Goal: Find specific page/section: Find specific page/section

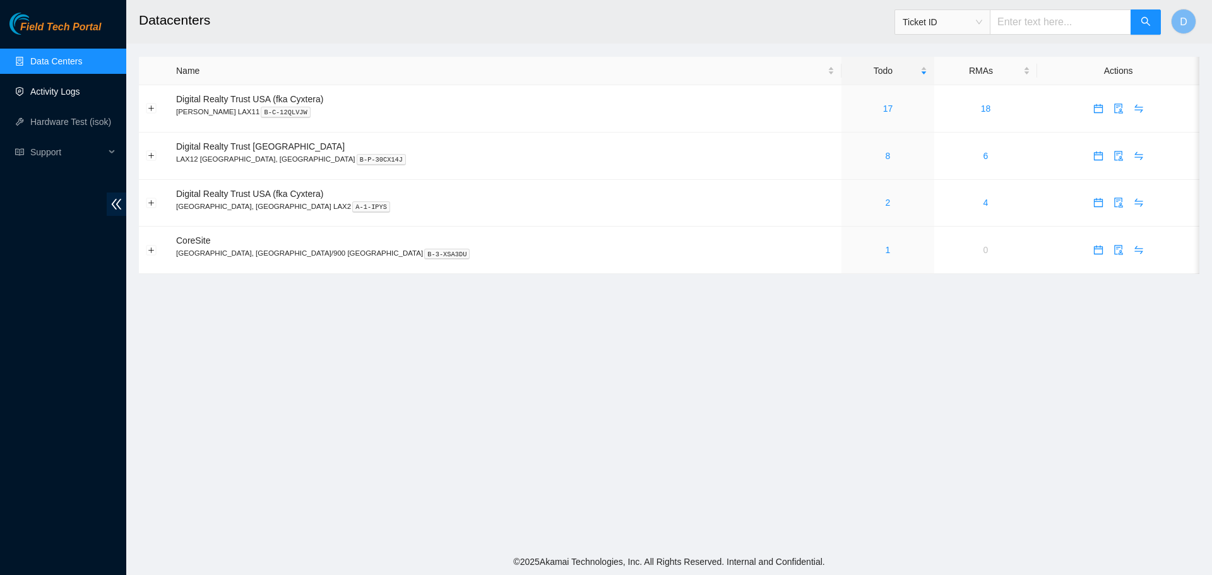
click at [55, 91] on link "Activity Logs" at bounding box center [55, 91] width 50 height 10
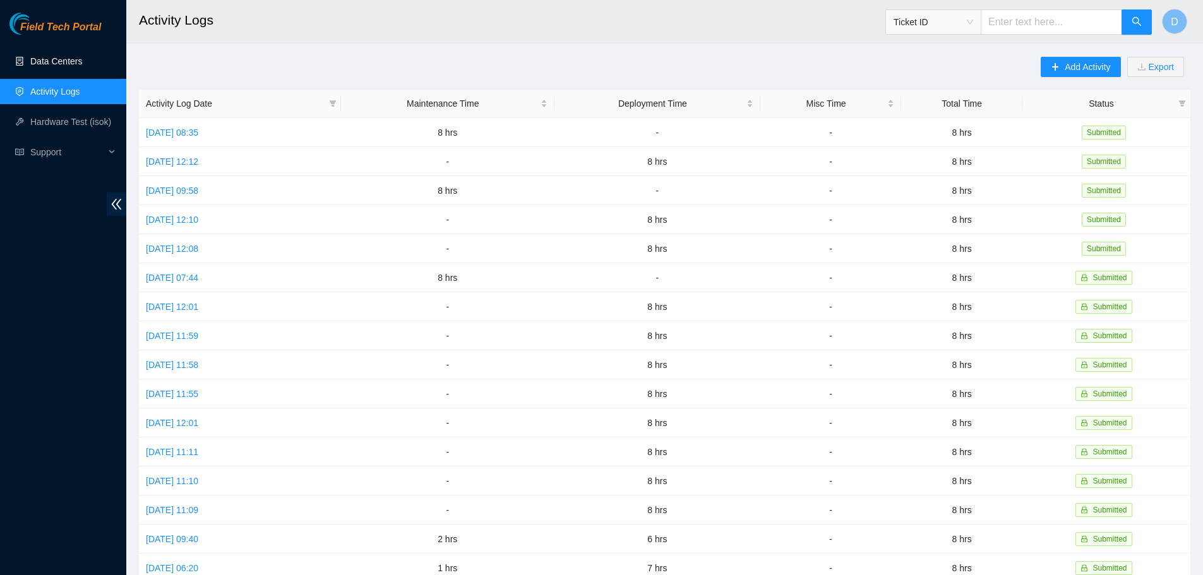
click at [54, 60] on link "Data Centers" at bounding box center [56, 61] width 52 height 10
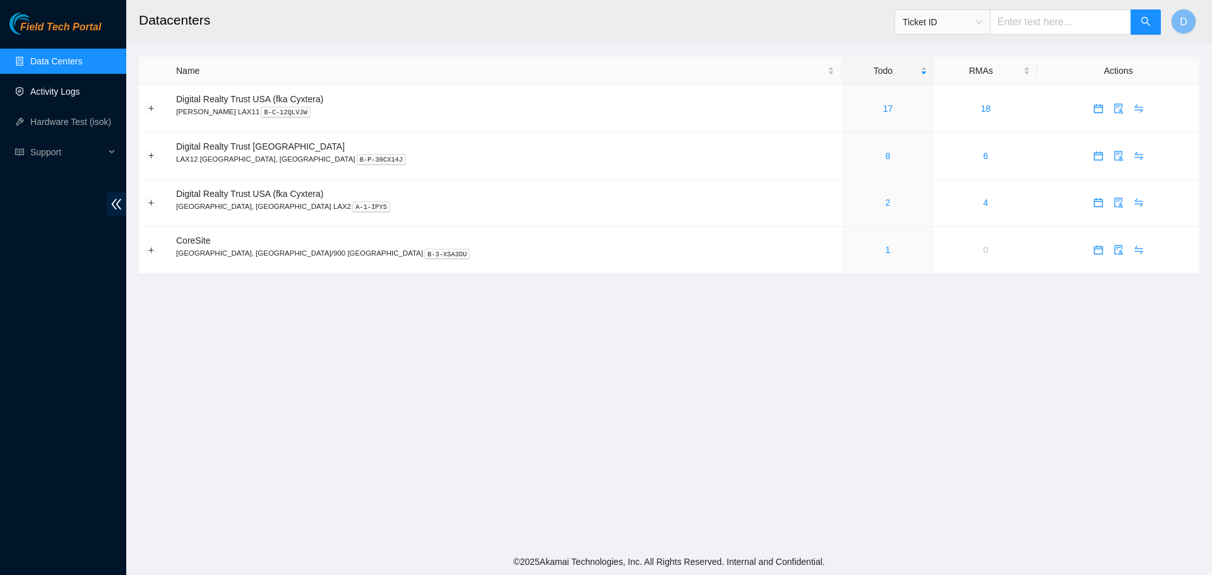
click at [59, 92] on link "Activity Logs" at bounding box center [55, 91] width 50 height 10
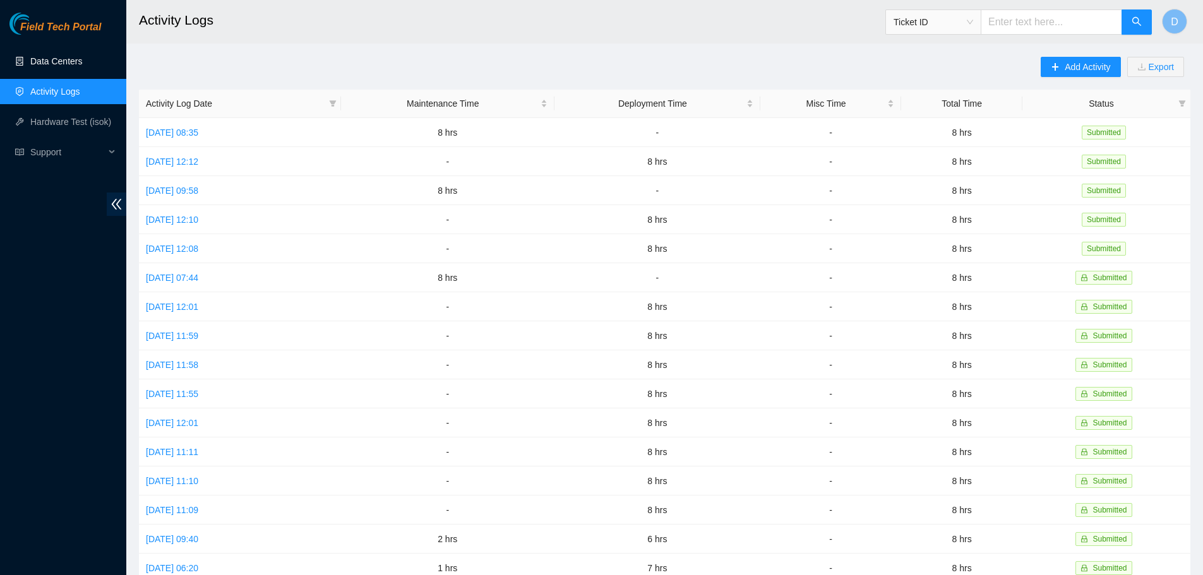
click at [72, 62] on link "Data Centers" at bounding box center [56, 61] width 52 height 10
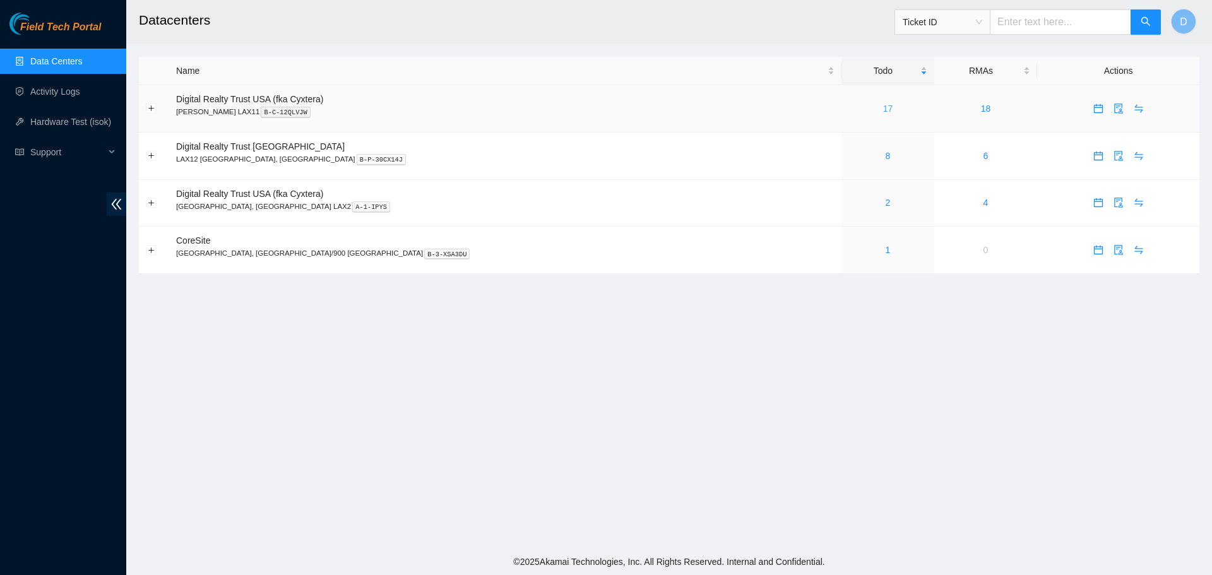
click at [883, 112] on link "17" at bounding box center [888, 109] width 10 height 10
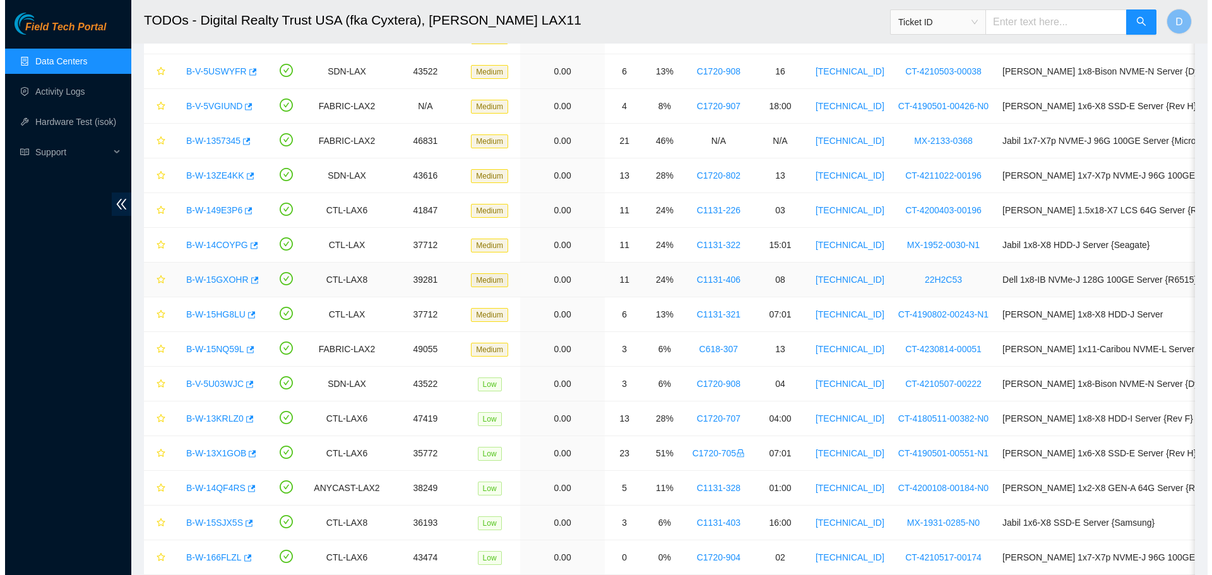
scroll to position [200, 0]
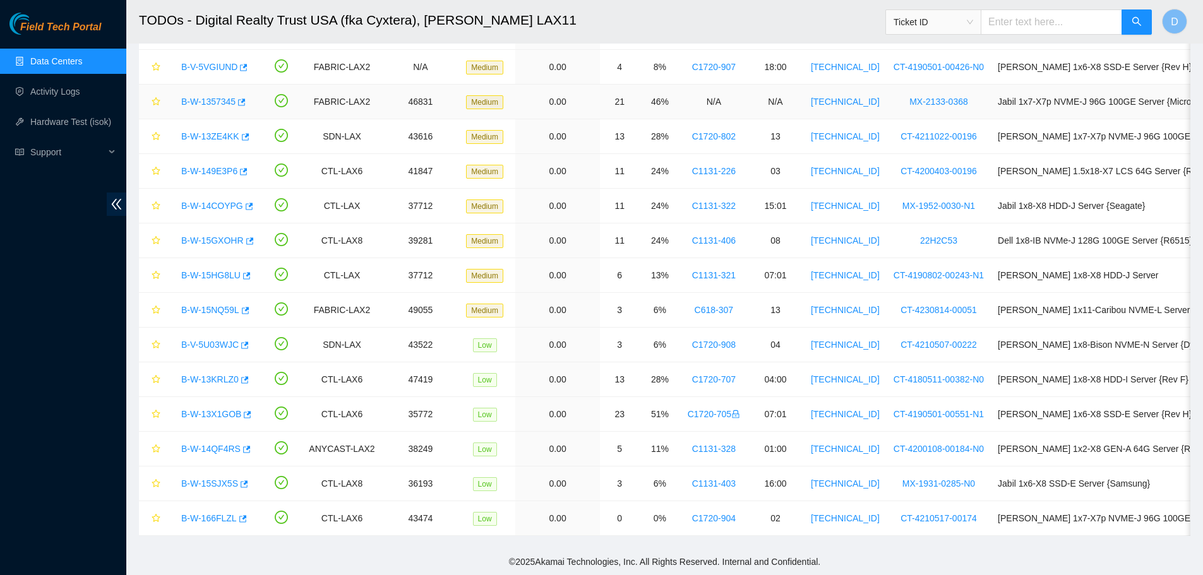
click at [203, 97] on link "B-W-1357345" at bounding box center [208, 102] width 54 height 10
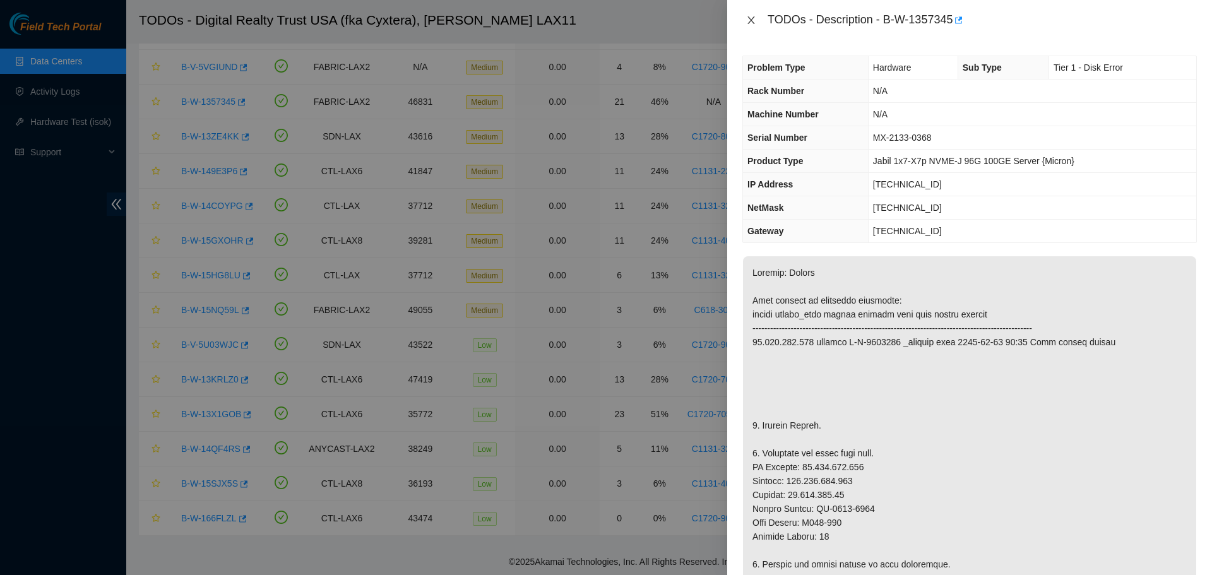
click at [757, 21] on button "Close" at bounding box center [751, 21] width 18 height 12
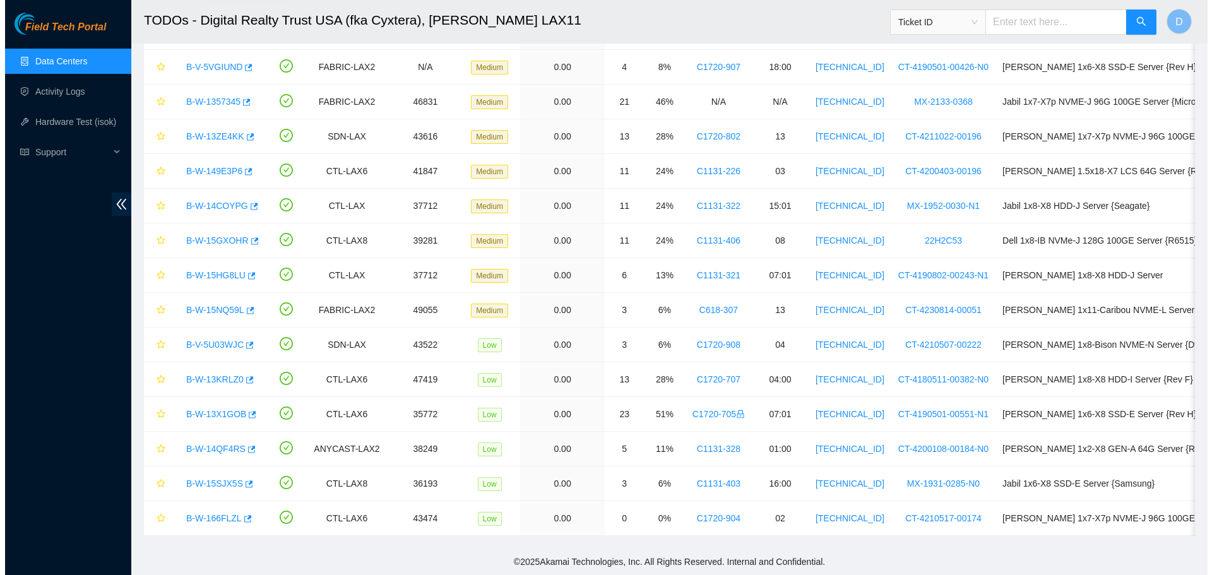
scroll to position [200, 0]
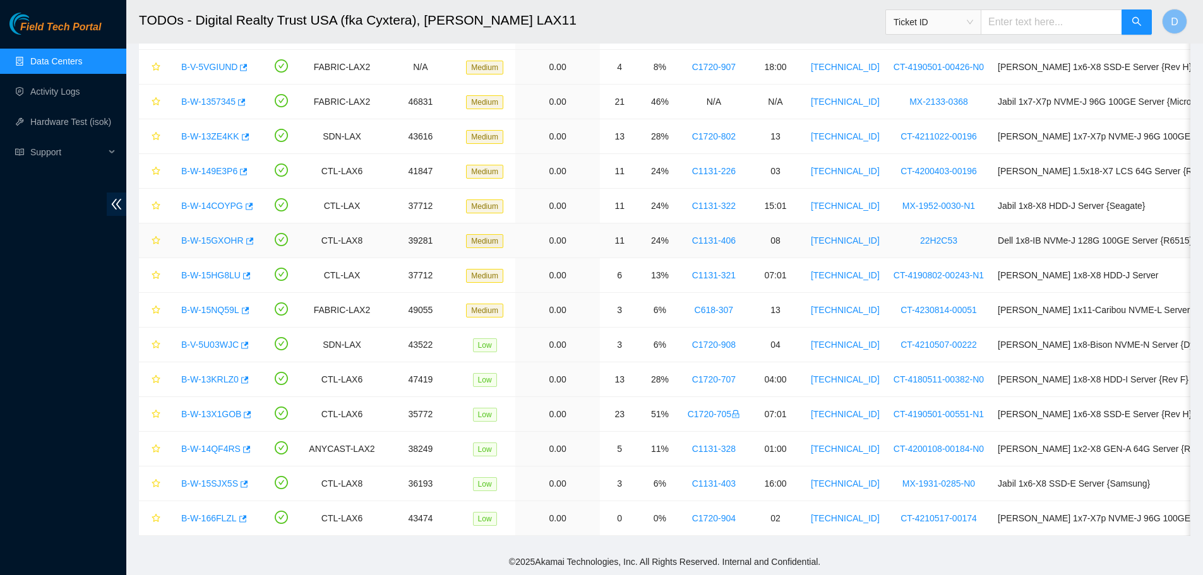
click at [229, 235] on link "B-W-15GXOHR" at bounding box center [212, 240] width 63 height 10
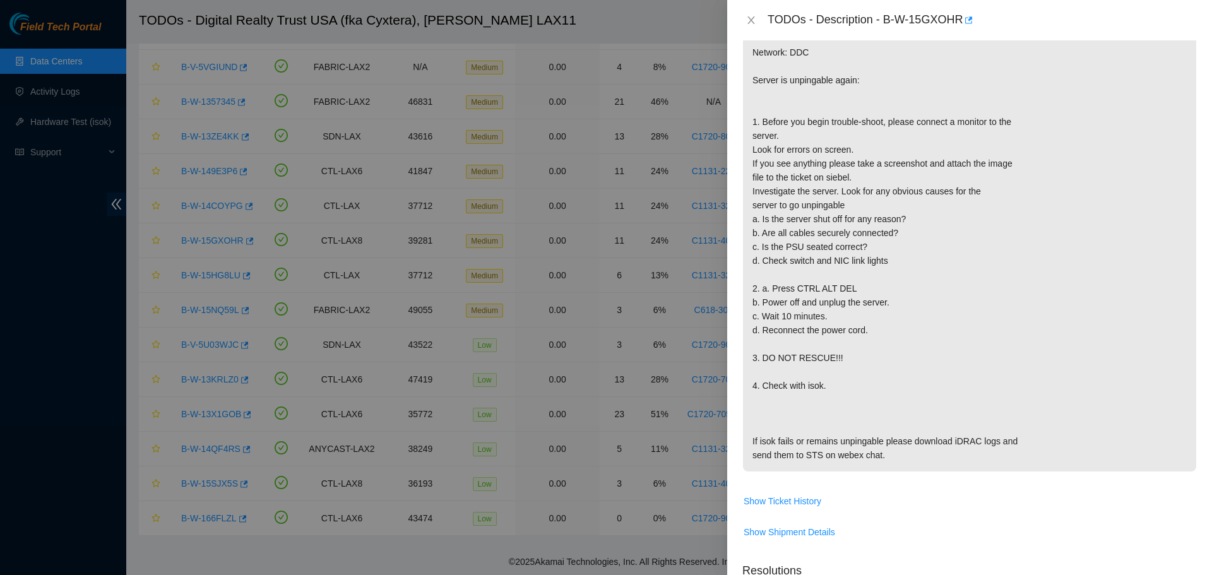
scroll to position [189, 0]
